Goal: Complete application form

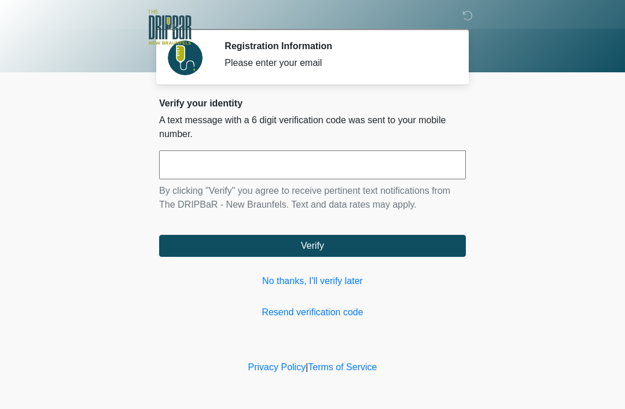
click at [359, 163] on input "text" at bounding box center [312, 164] width 306 height 29
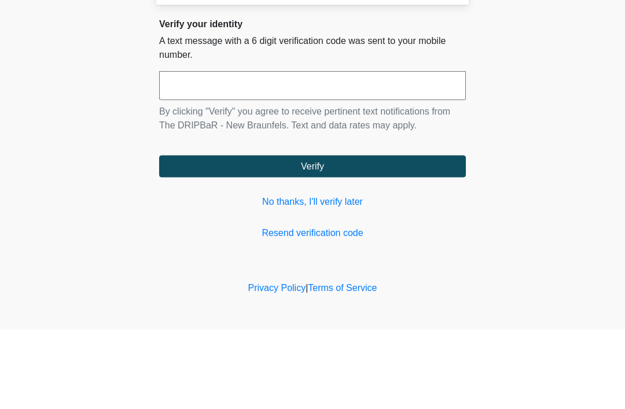
click at [533, 95] on body "‎ ‎ Registration Information Please enter your email Please connect to Wi-Fi no…" at bounding box center [312, 204] width 625 height 409
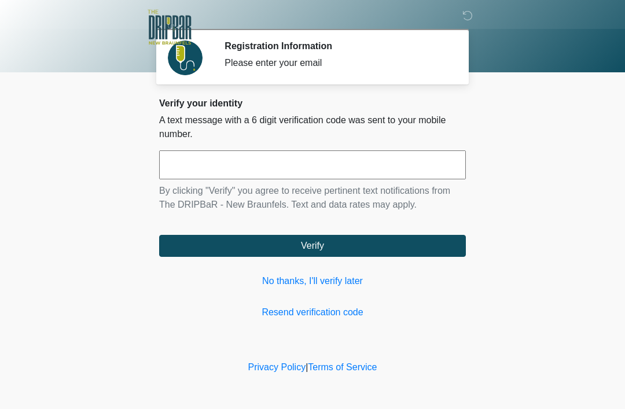
click at [318, 285] on link "No thanks, I'll verify later" at bounding box center [312, 281] width 306 height 14
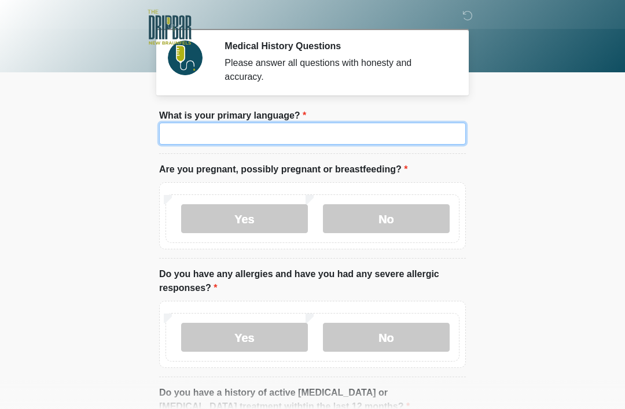
click at [413, 133] on input "What is your primary language?" at bounding box center [312, 134] width 306 height 22
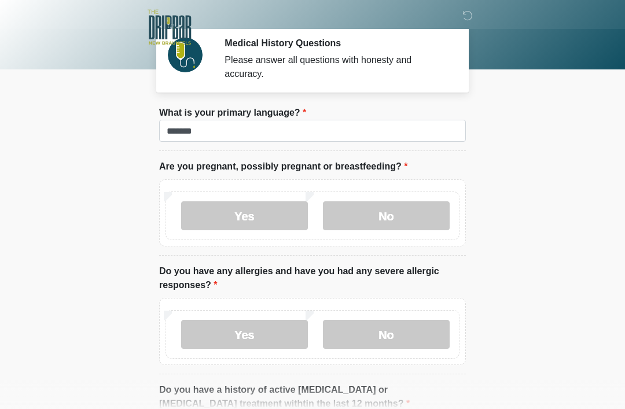
scroll to position [10, 0]
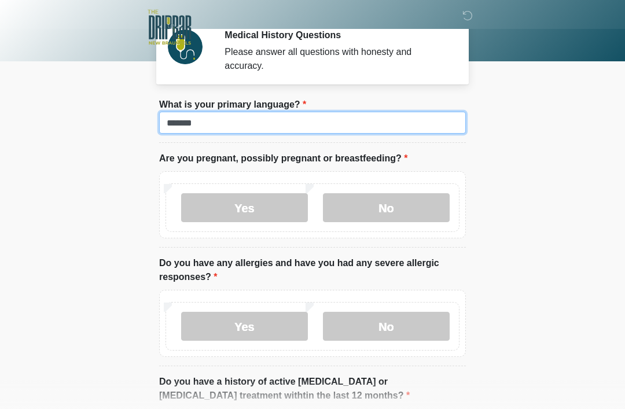
type input "*******"
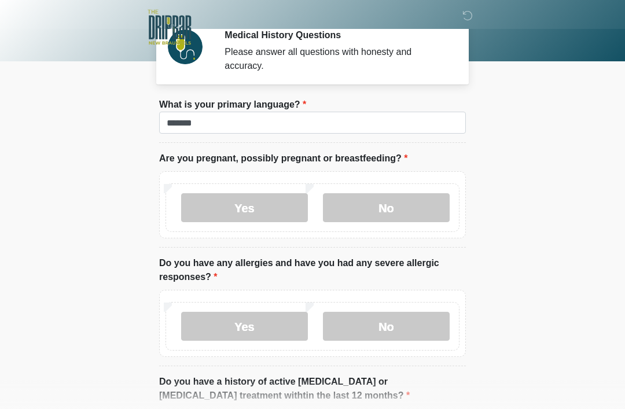
click at [397, 210] on label "No" at bounding box center [386, 207] width 127 height 29
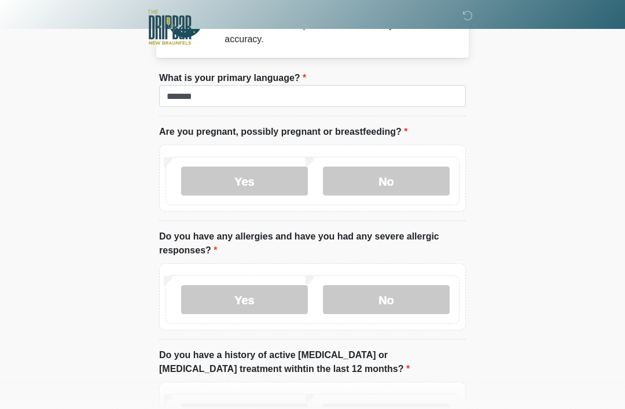
scroll to position [65, 0]
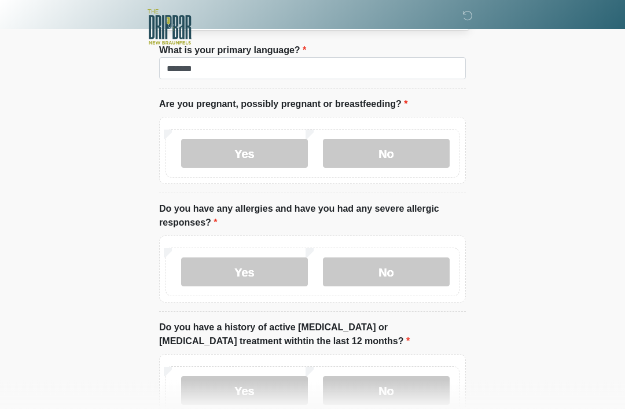
click at [428, 264] on label "No" at bounding box center [386, 272] width 127 height 29
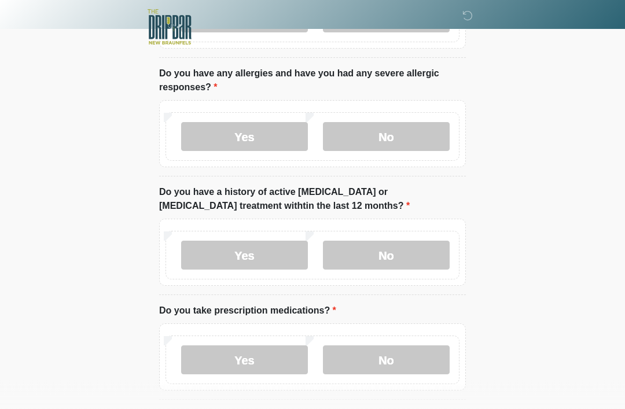
scroll to position [252, 0]
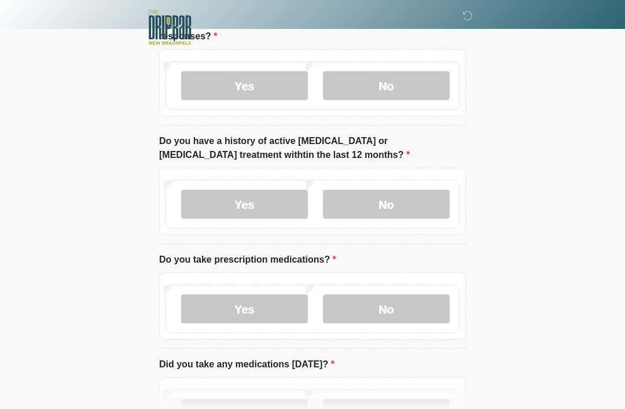
click at [430, 202] on label "No" at bounding box center [386, 204] width 127 height 29
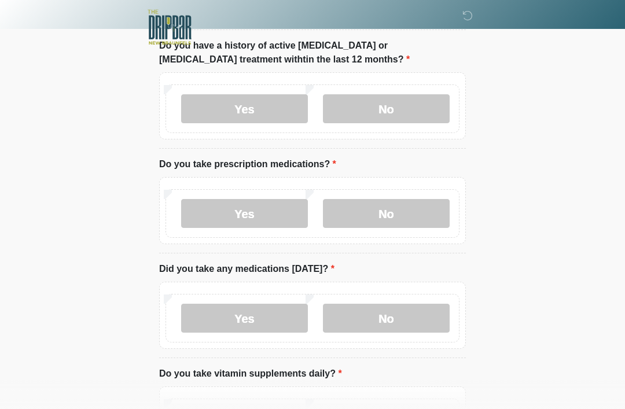
scroll to position [356, 0]
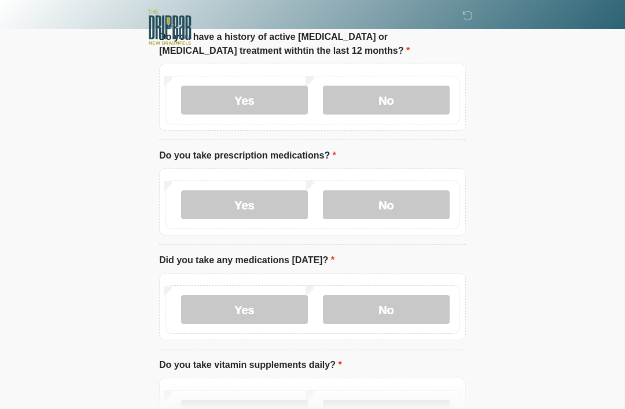
click at [416, 202] on label "No" at bounding box center [386, 204] width 127 height 29
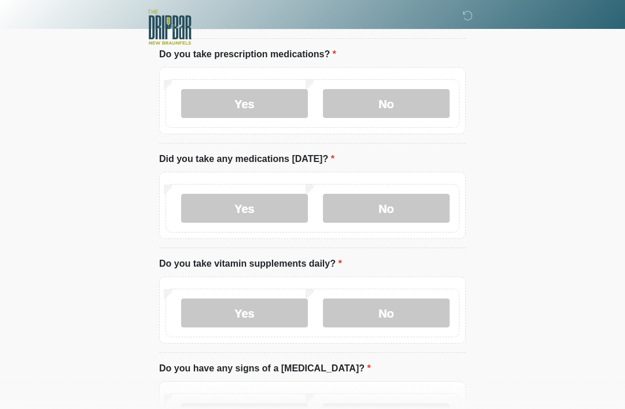
click at [412, 209] on label "No" at bounding box center [386, 208] width 127 height 29
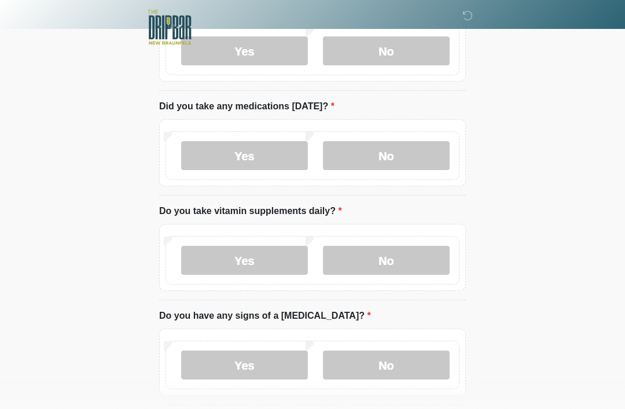
scroll to position [517, 0]
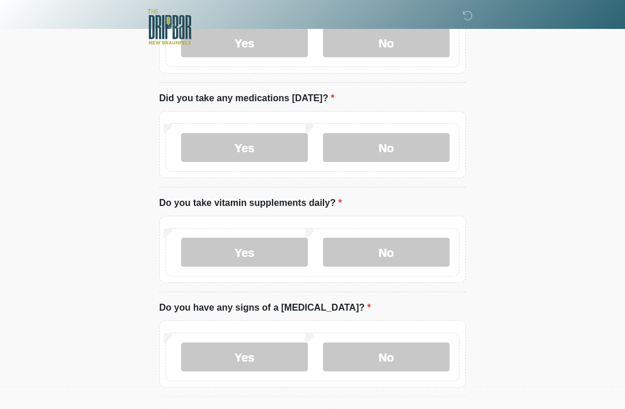
click at [415, 258] on label "No" at bounding box center [386, 252] width 127 height 29
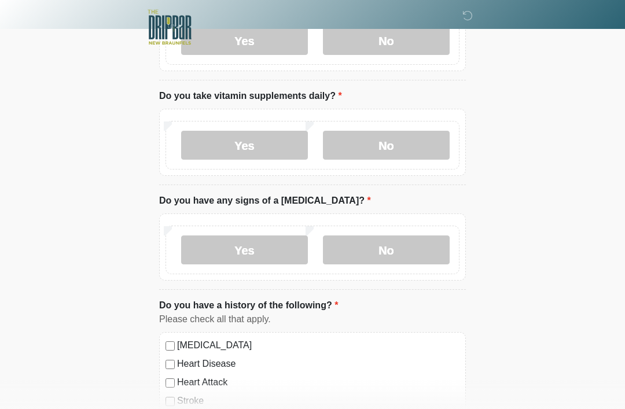
scroll to position [629, 0]
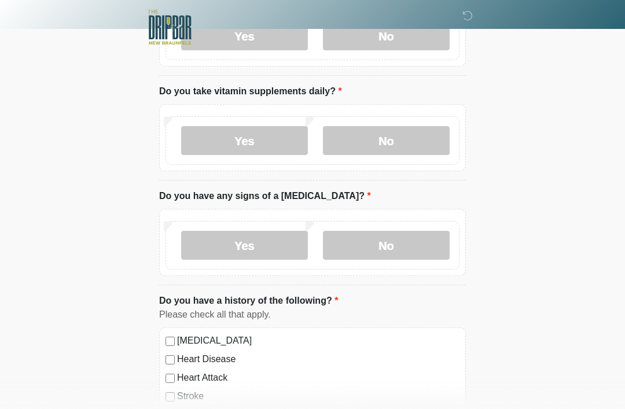
click at [407, 239] on label "No" at bounding box center [386, 245] width 127 height 29
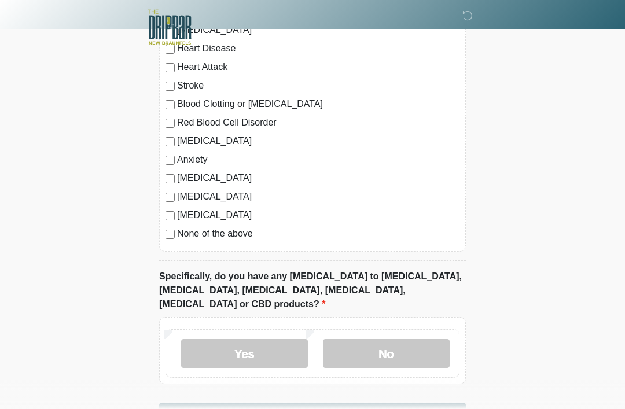
scroll to position [963, 0]
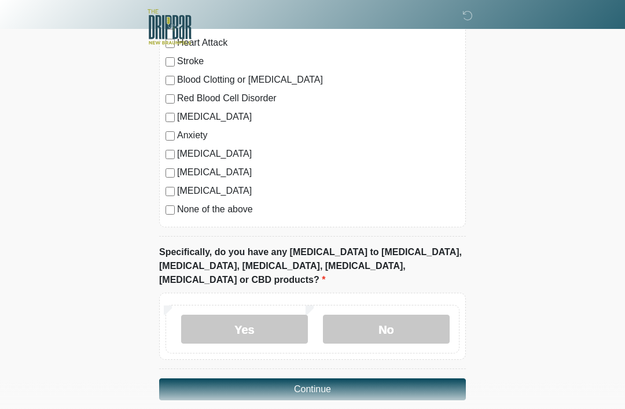
click at [414, 315] on label "No" at bounding box center [386, 329] width 127 height 29
click at [447, 379] on button "Continue" at bounding box center [312, 390] width 306 height 22
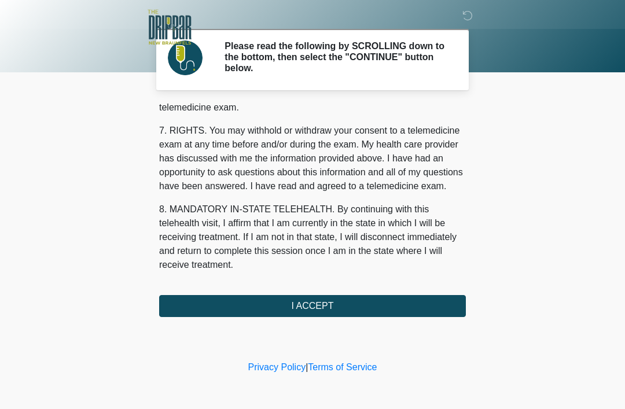
scroll to position [507, 0]
click at [311, 302] on button "I ACCEPT" at bounding box center [312, 306] width 306 height 22
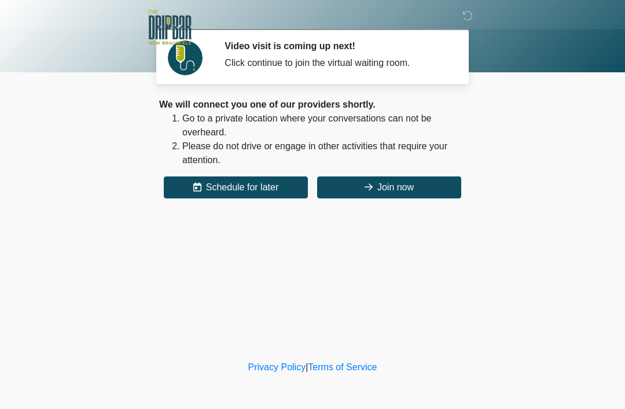
click at [416, 182] on button "Join now" at bounding box center [389, 187] width 144 height 22
